Goal: Navigation & Orientation: Find specific page/section

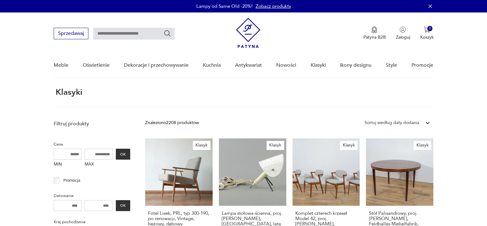
click at [110, 32] on input "text" at bounding box center [133, 34] width 81 height 12
type input "**********"
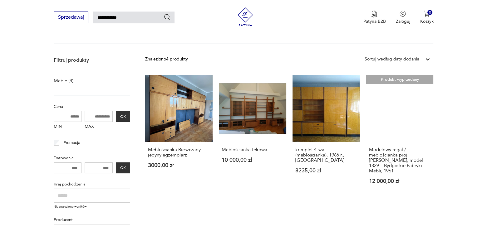
scroll to position [61, 0]
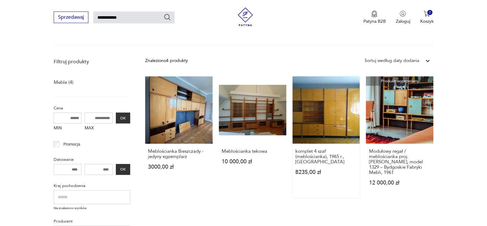
click at [338, 106] on link "komplet 4 szaf (meblościanka), 1965 r., [GEOGRAPHIC_DATA] 8235,00 zł" at bounding box center [326, 137] width 67 height 121
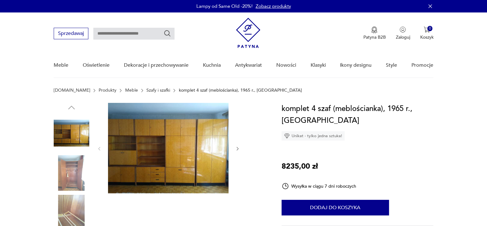
type input "**********"
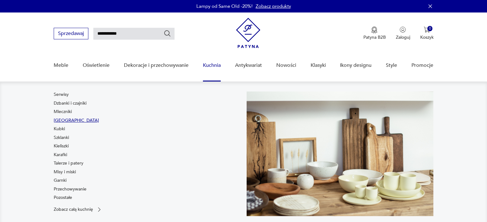
click at [61, 120] on link "[GEOGRAPHIC_DATA]" at bounding box center [76, 120] width 45 height 6
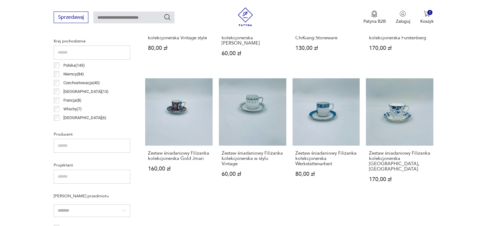
scroll to position [313, 0]
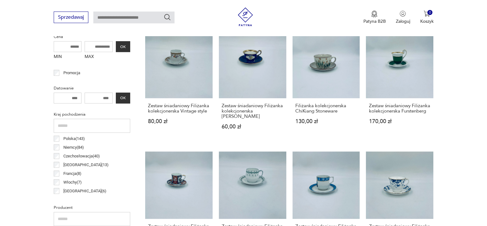
scroll to position [252, 0]
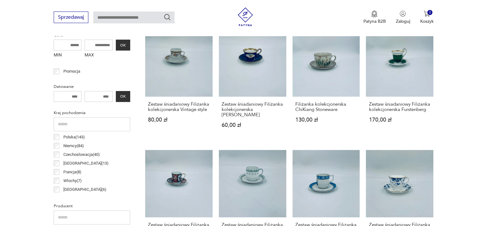
scroll to position [166, 0]
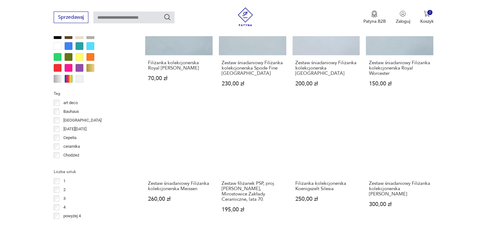
scroll to position [166, 0]
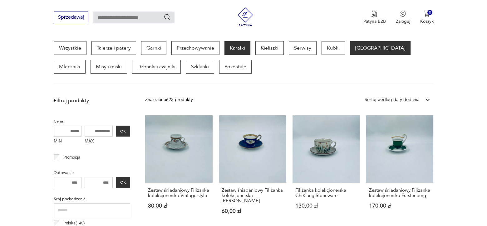
click at [241, 49] on p "Karafki" at bounding box center [238, 48] width 26 height 14
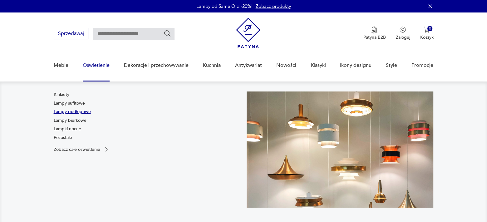
click at [74, 111] on link "Lampy podłogowe" at bounding box center [72, 112] width 37 height 6
